Goal: Task Accomplishment & Management: Manage account settings

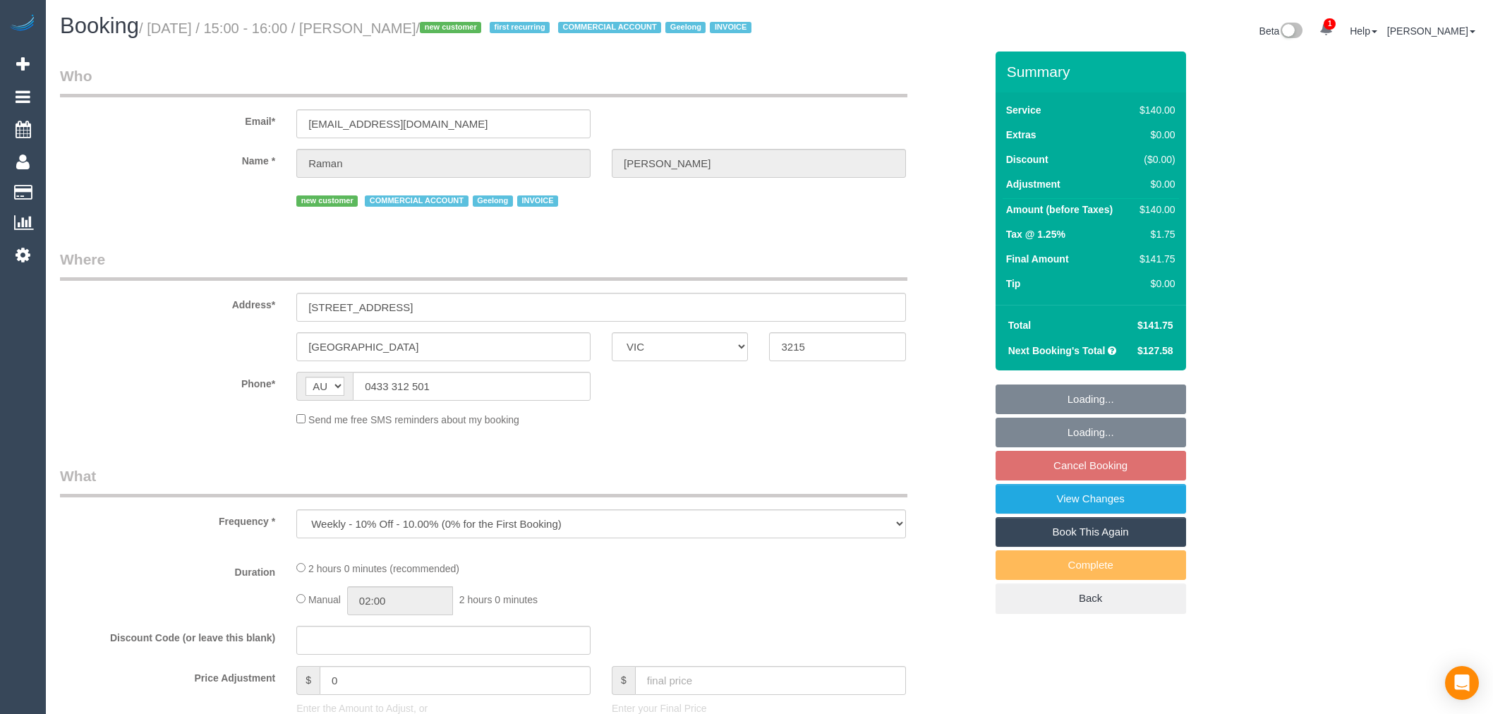
select select "VIC"
select select "object:721"
select select "number:28"
select select "number:14"
select select "number:18"
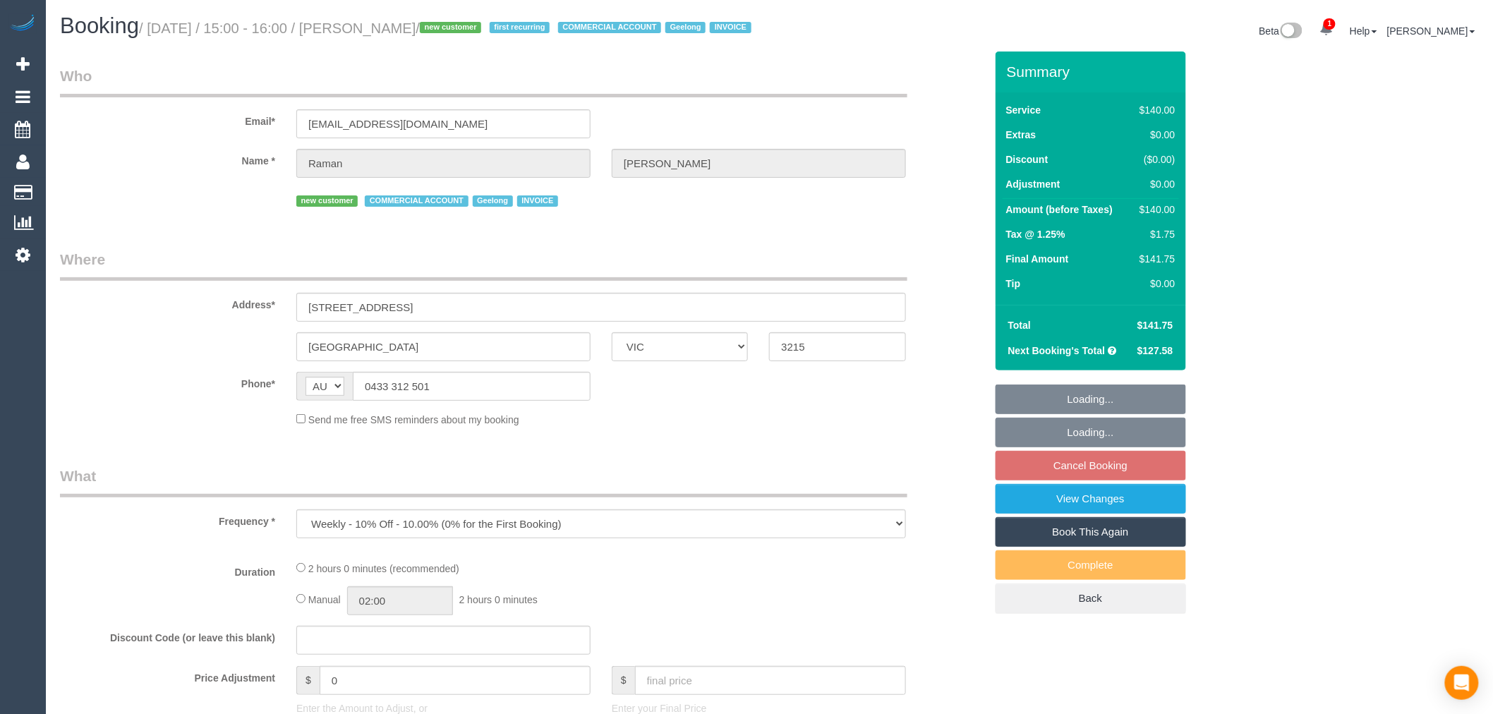
select select "number:23"
select select "number:34"
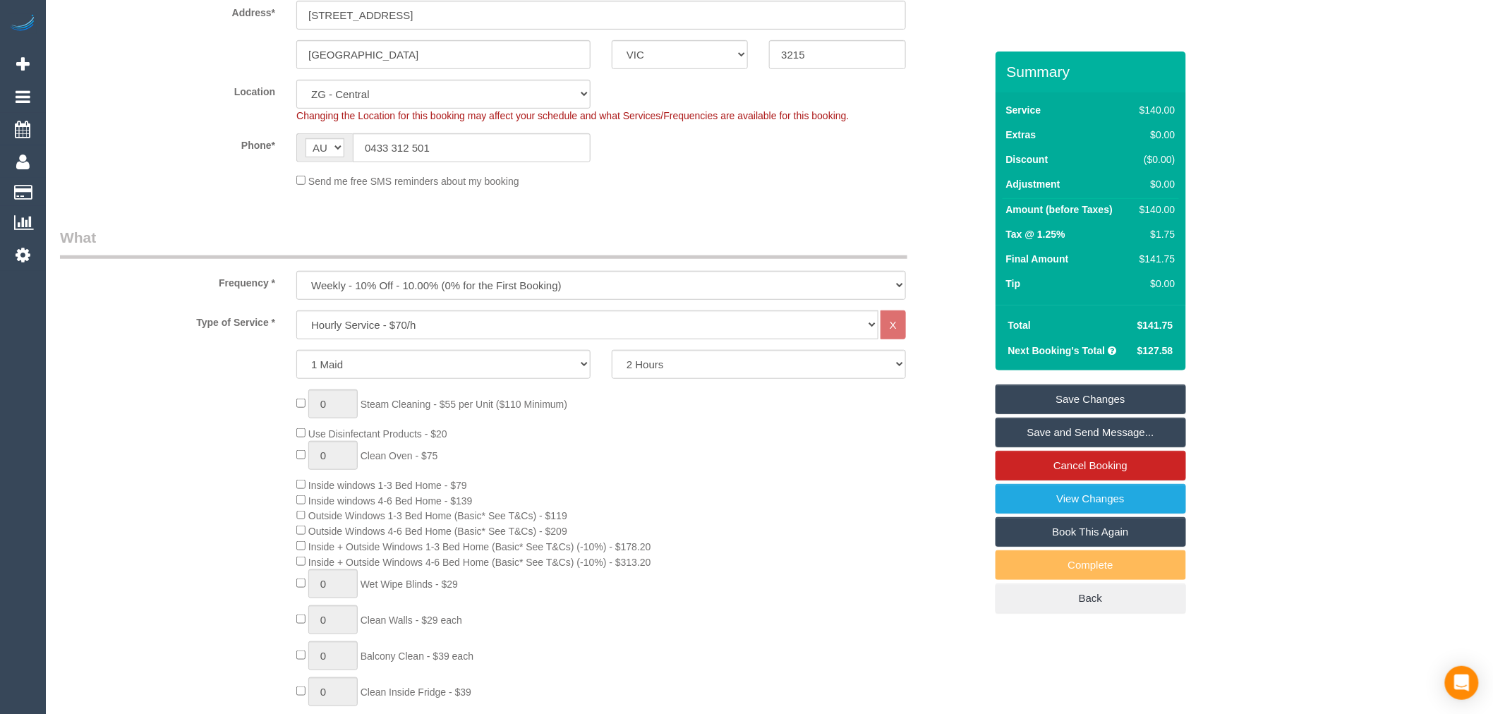
scroll to position [78, 0]
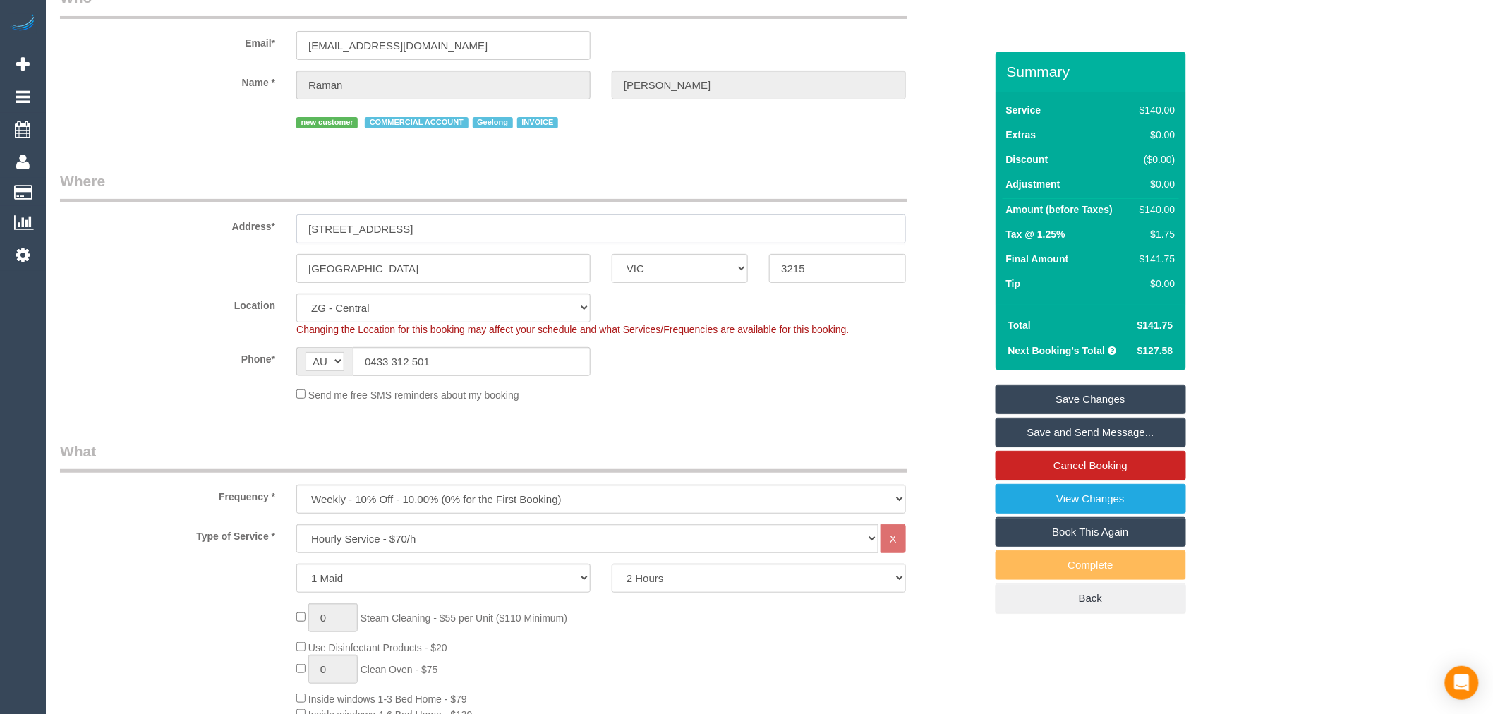
drag, startPoint x: 399, startPoint y: 254, endPoint x: 300, endPoint y: 254, distance: 98.8
click at [300, 243] on input "[STREET_ADDRESS]" at bounding box center [601, 229] width 610 height 29
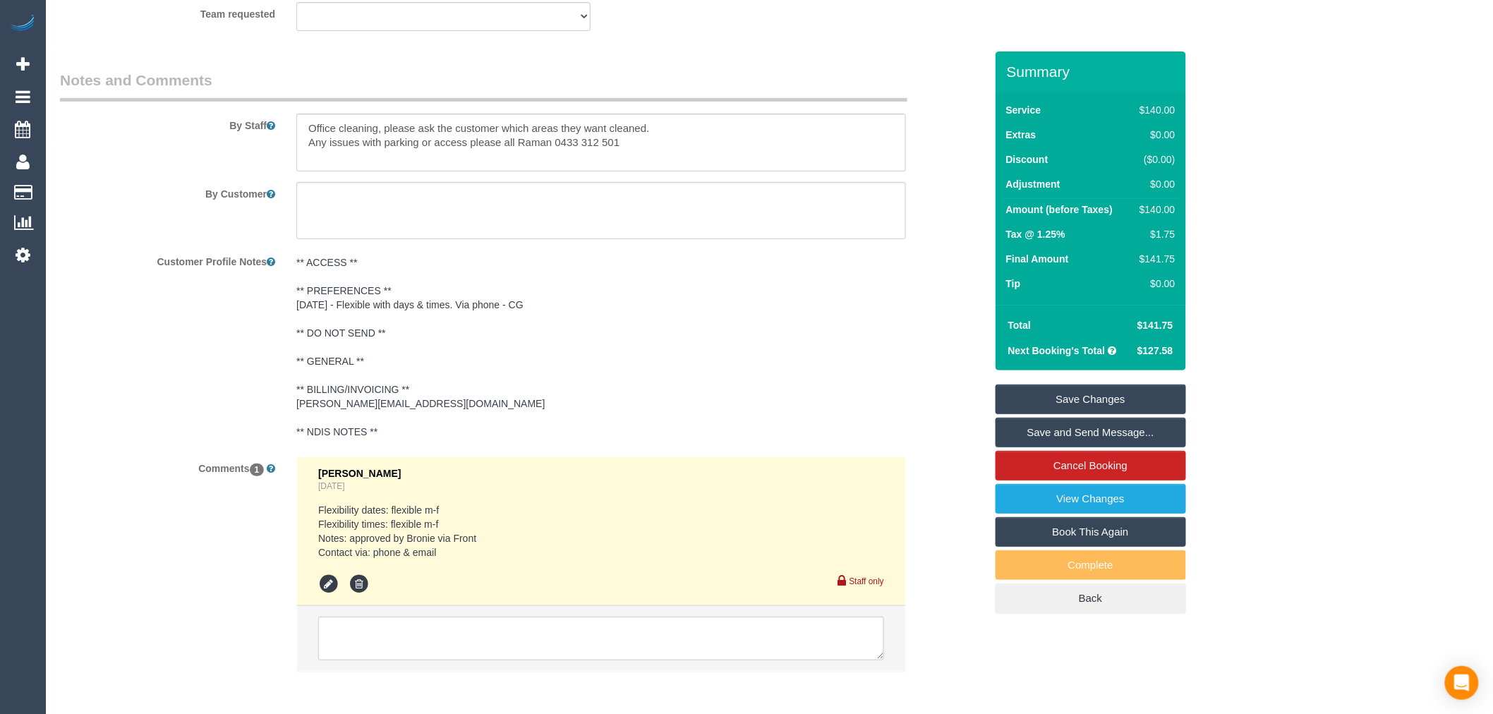
scroll to position [2443, 0]
